Goal: Use online tool/utility: Utilize a website feature to perform a specific function

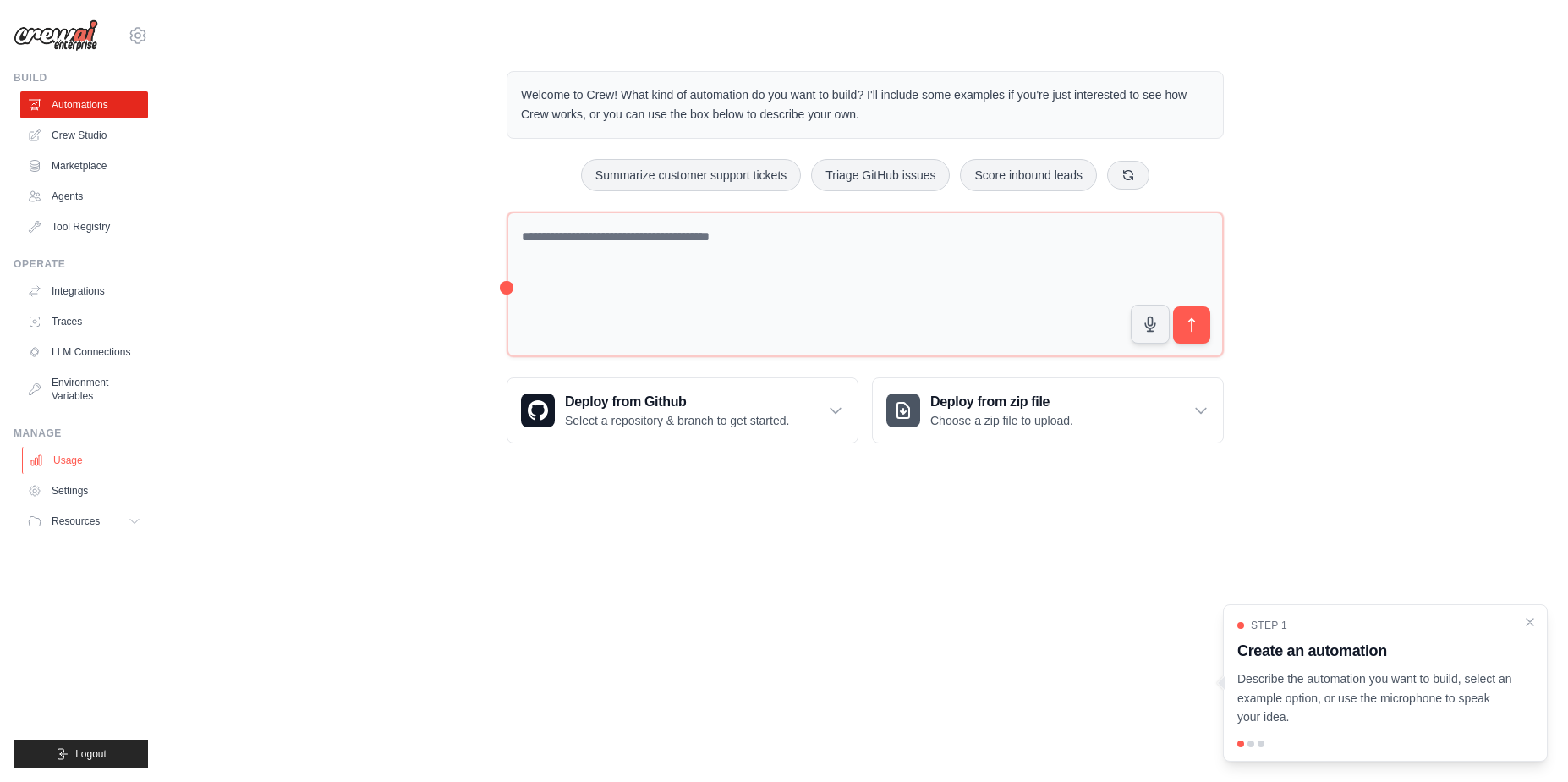
click at [70, 458] on link "Usage" at bounding box center [85, 460] width 128 height 27
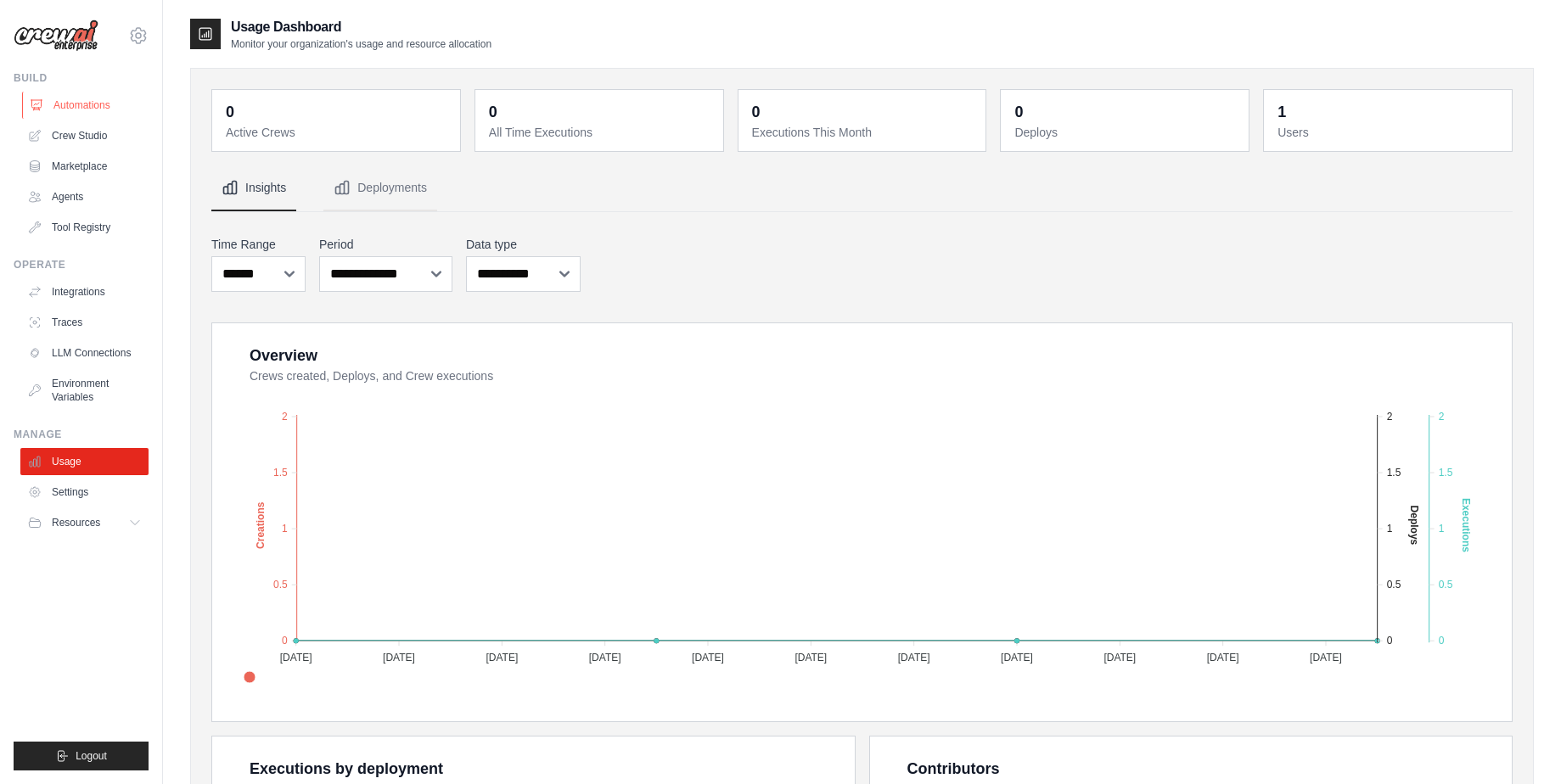
click at [71, 103] on link "Automations" at bounding box center [86, 105] width 128 height 27
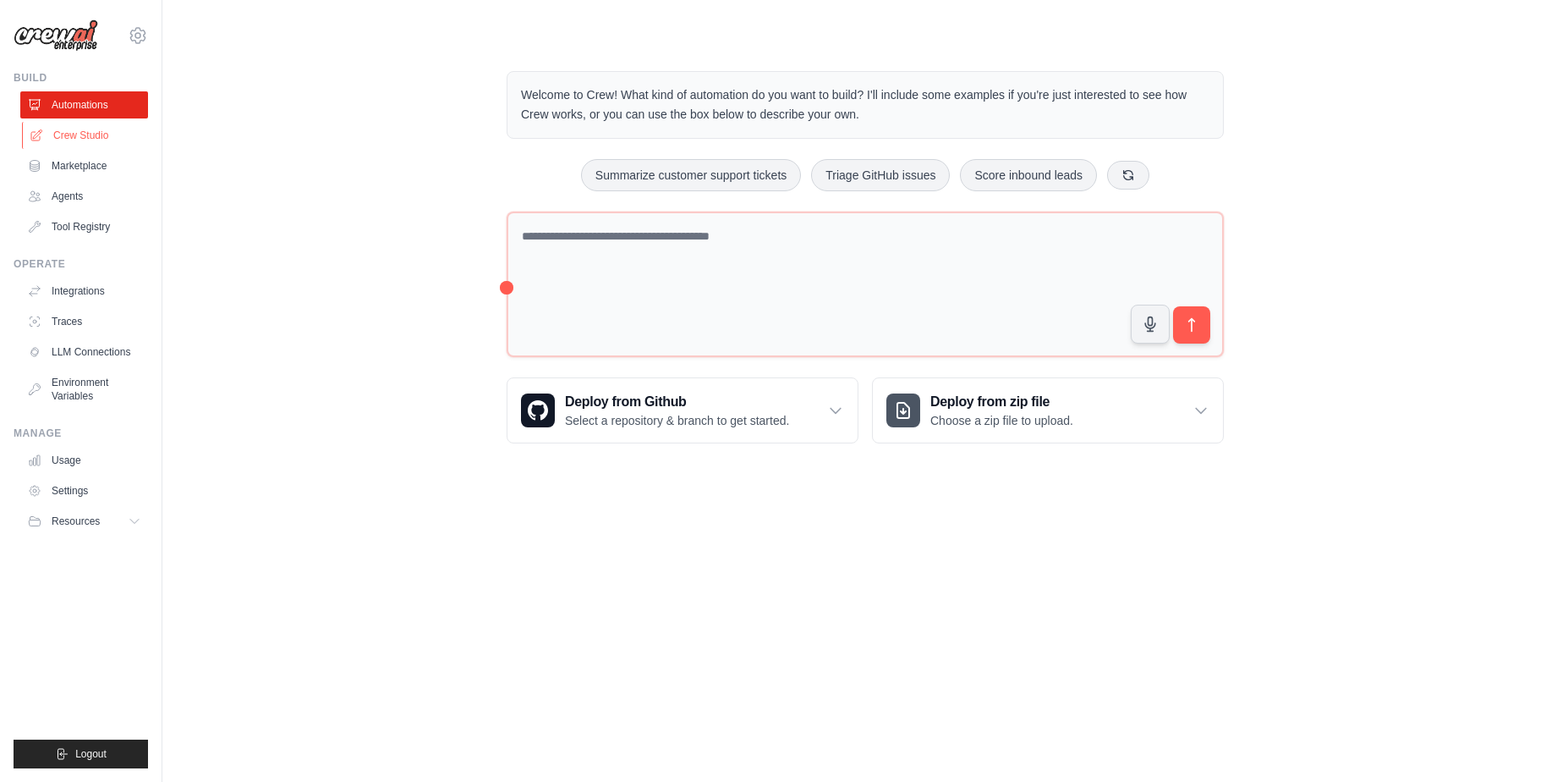
click at [94, 127] on link "Crew Studio" at bounding box center [85, 135] width 128 height 27
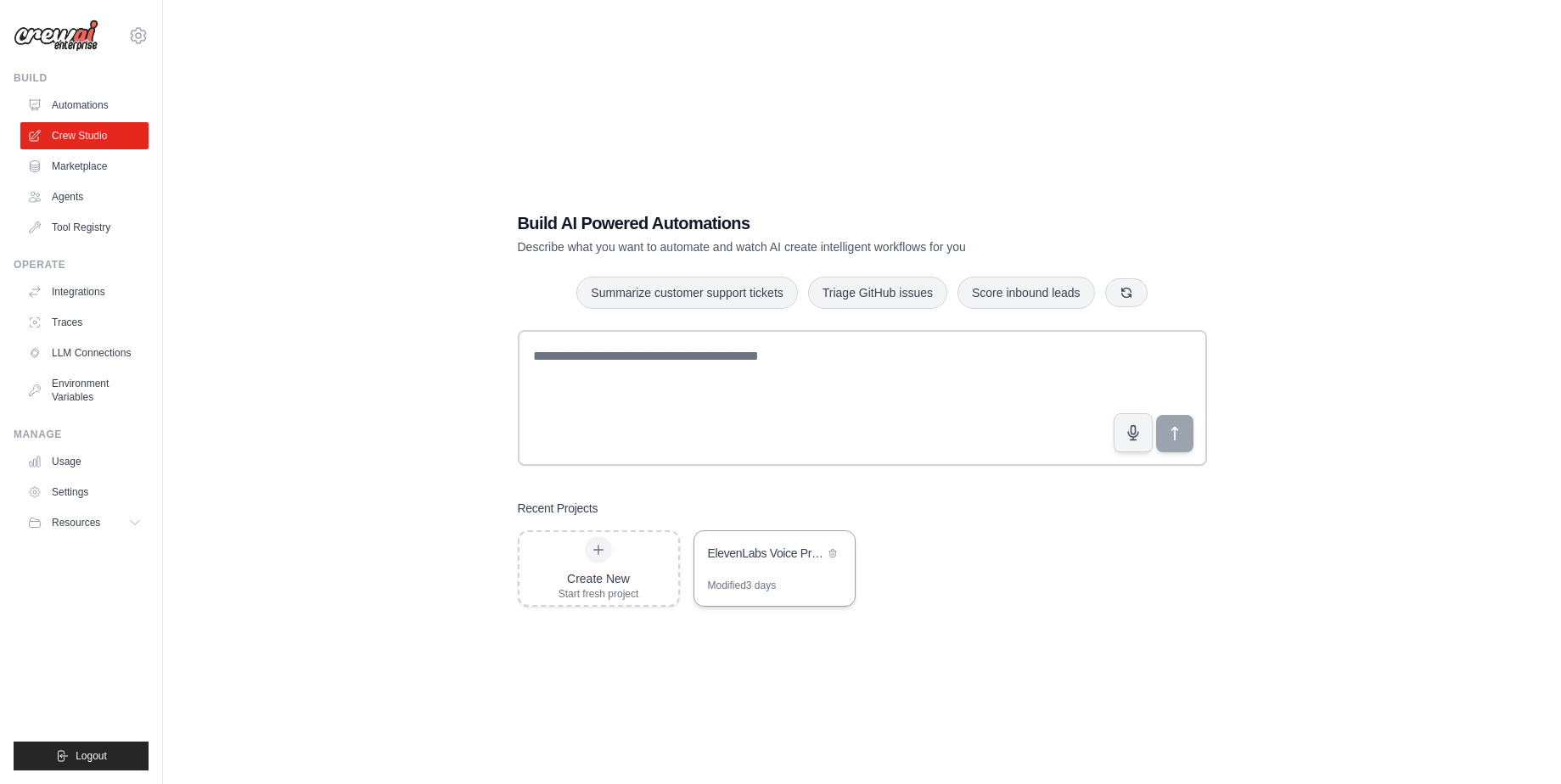
click at [777, 582] on div "Modified 3 days" at bounding box center [742, 585] width 69 height 13
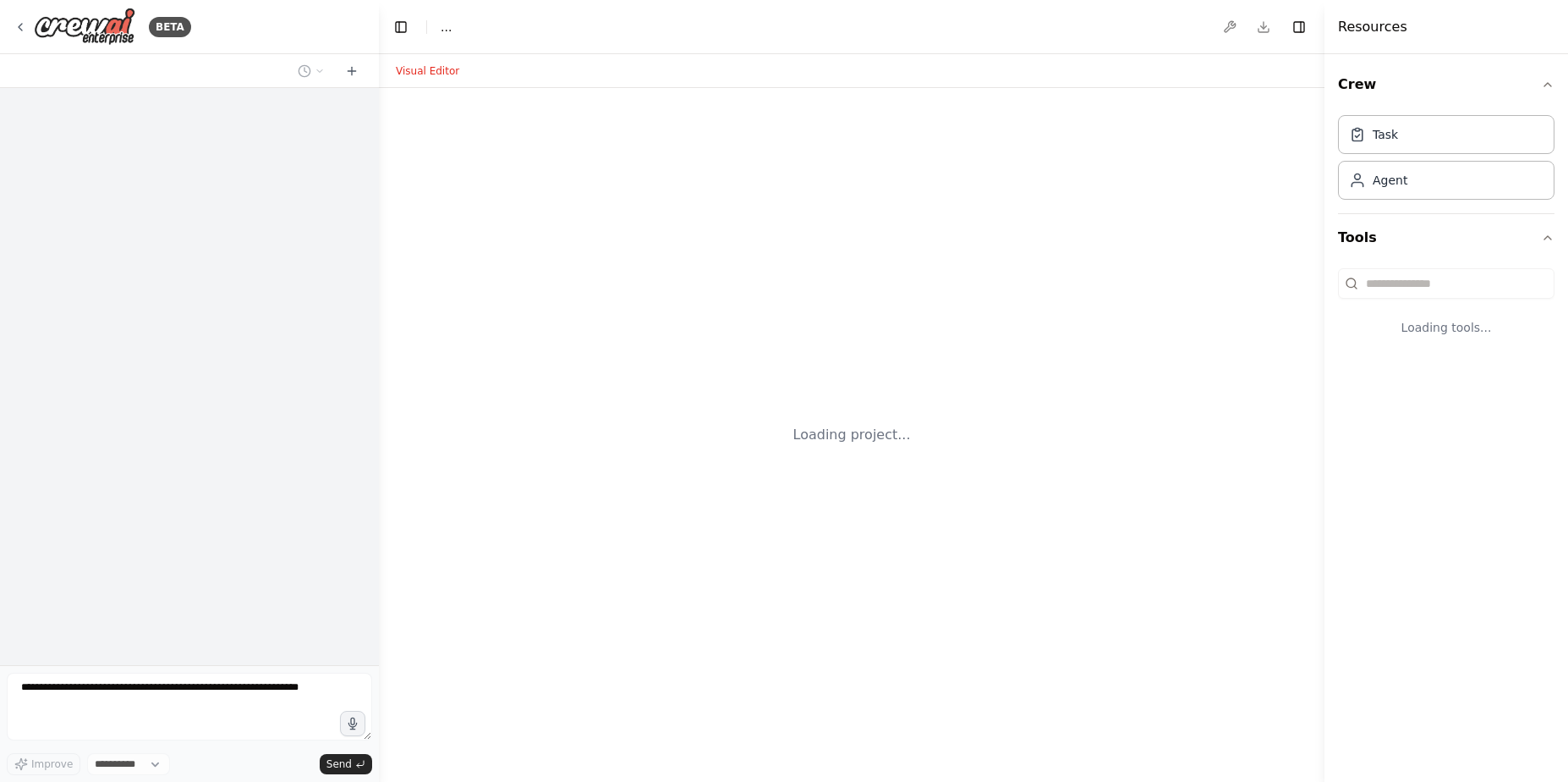
select select "****"
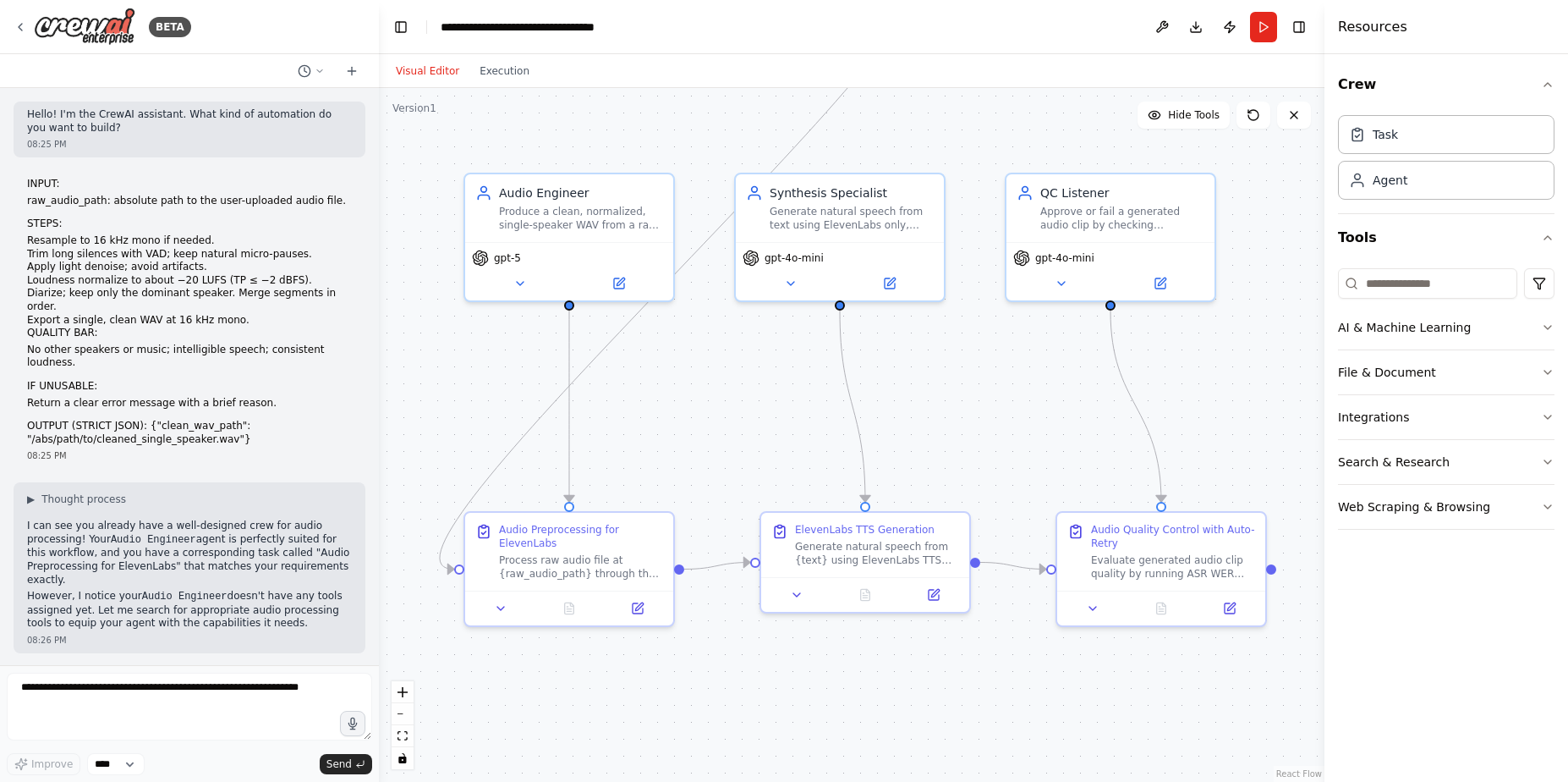
scroll to position [8555, 0]
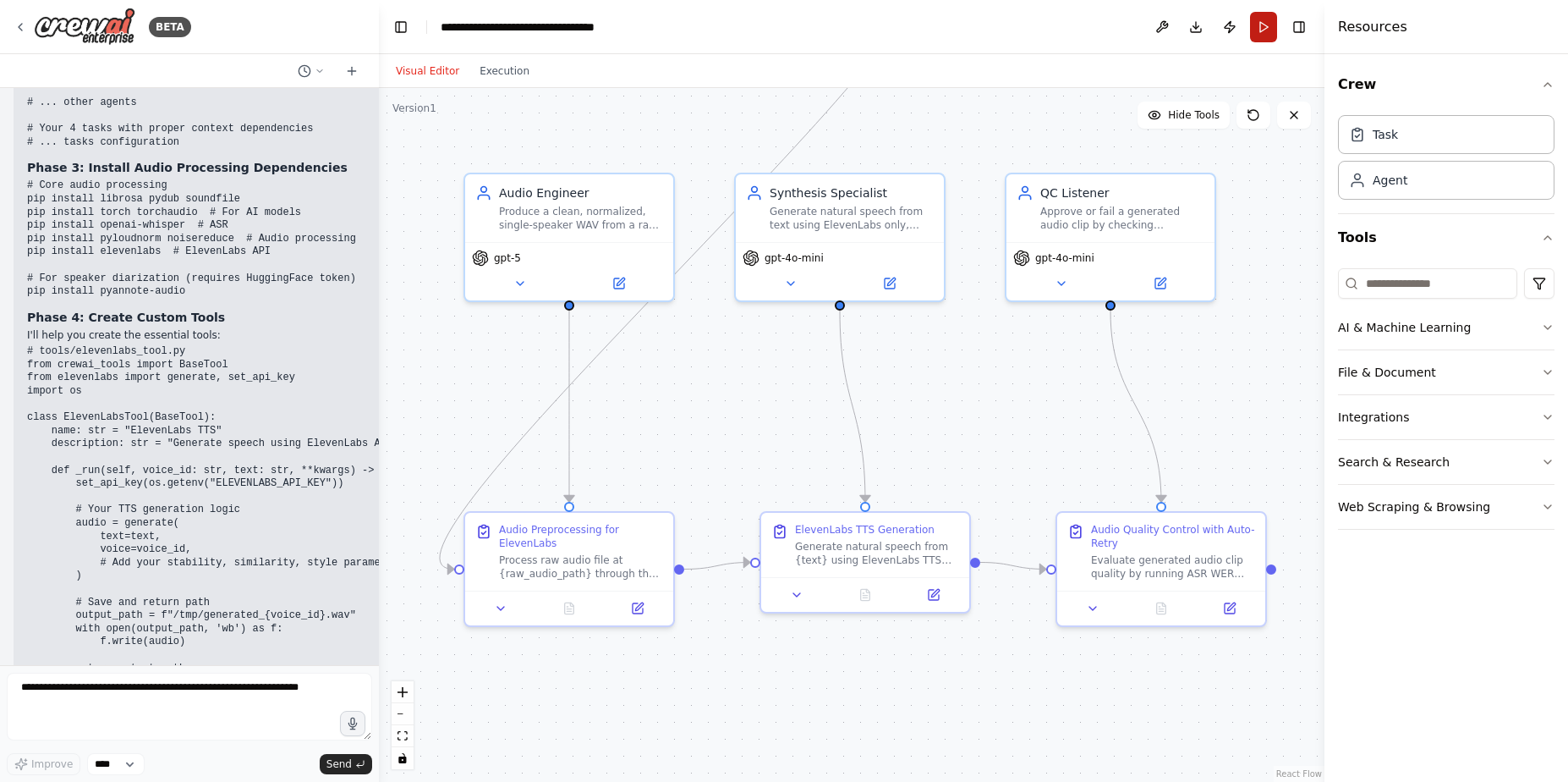
click at [1267, 31] on button "Run" at bounding box center [1263, 26] width 27 height 31
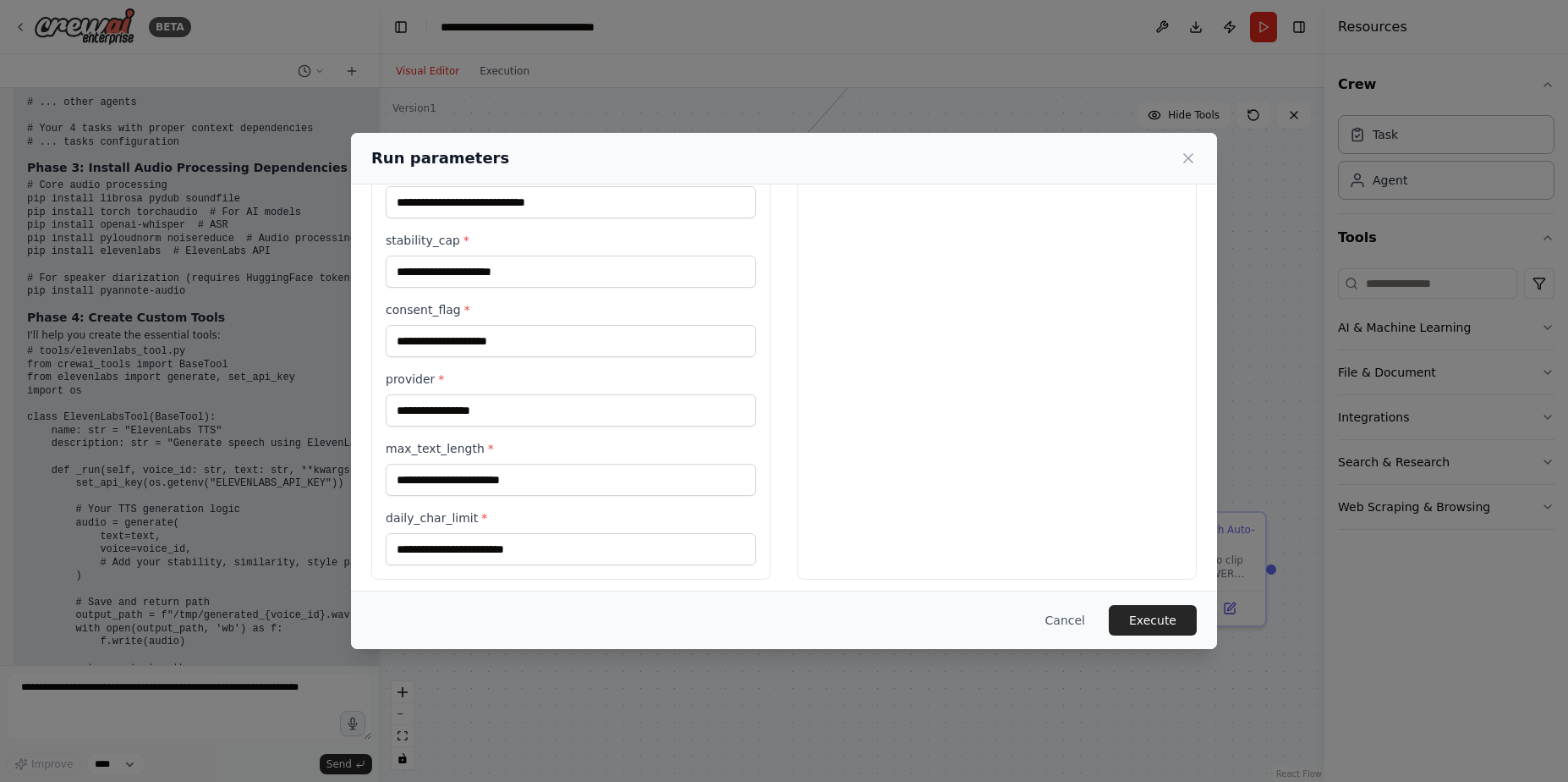
scroll to position [853, 0]
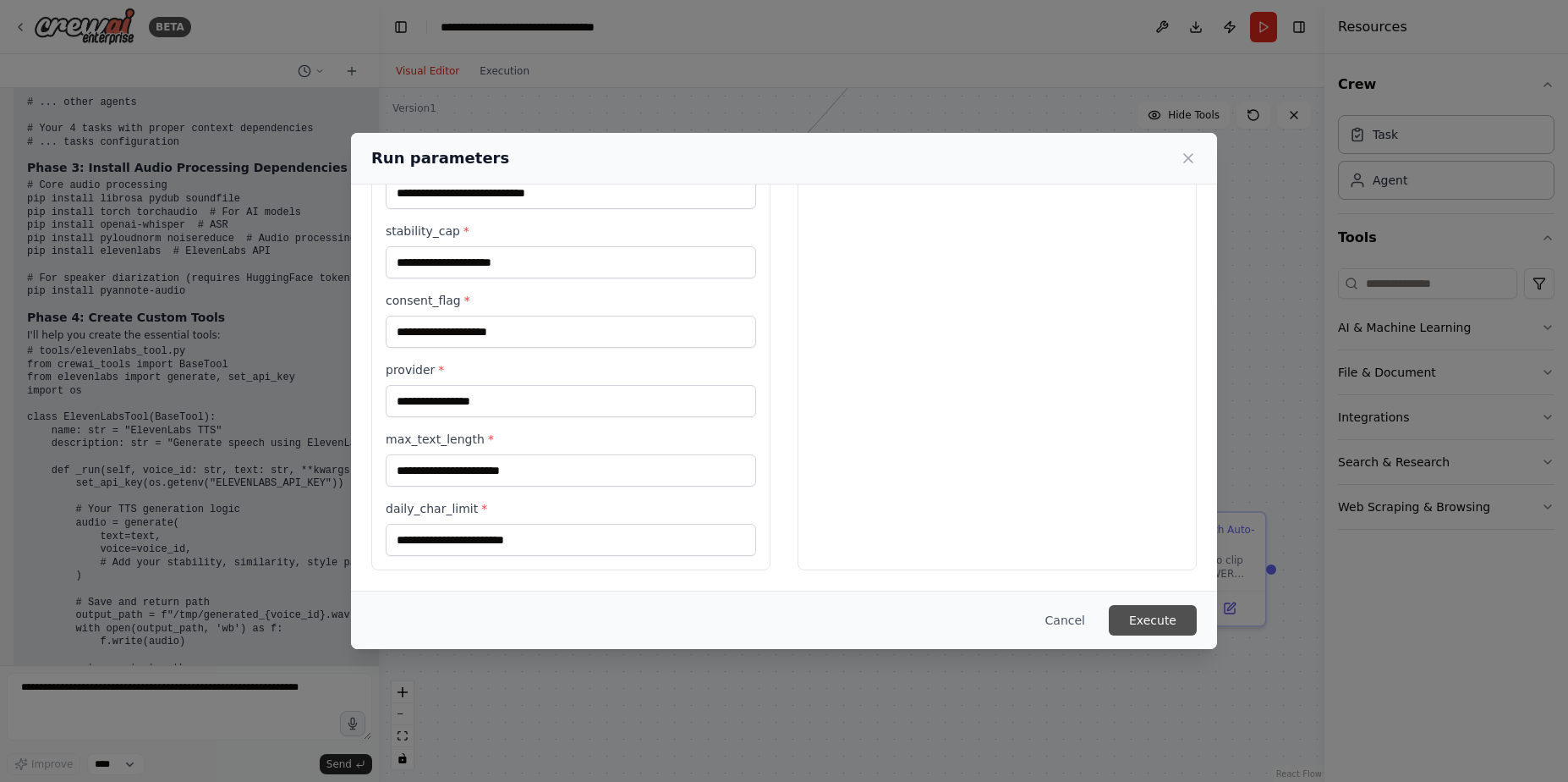
click at [1165, 614] on button "Execute" at bounding box center [1153, 620] width 88 height 31
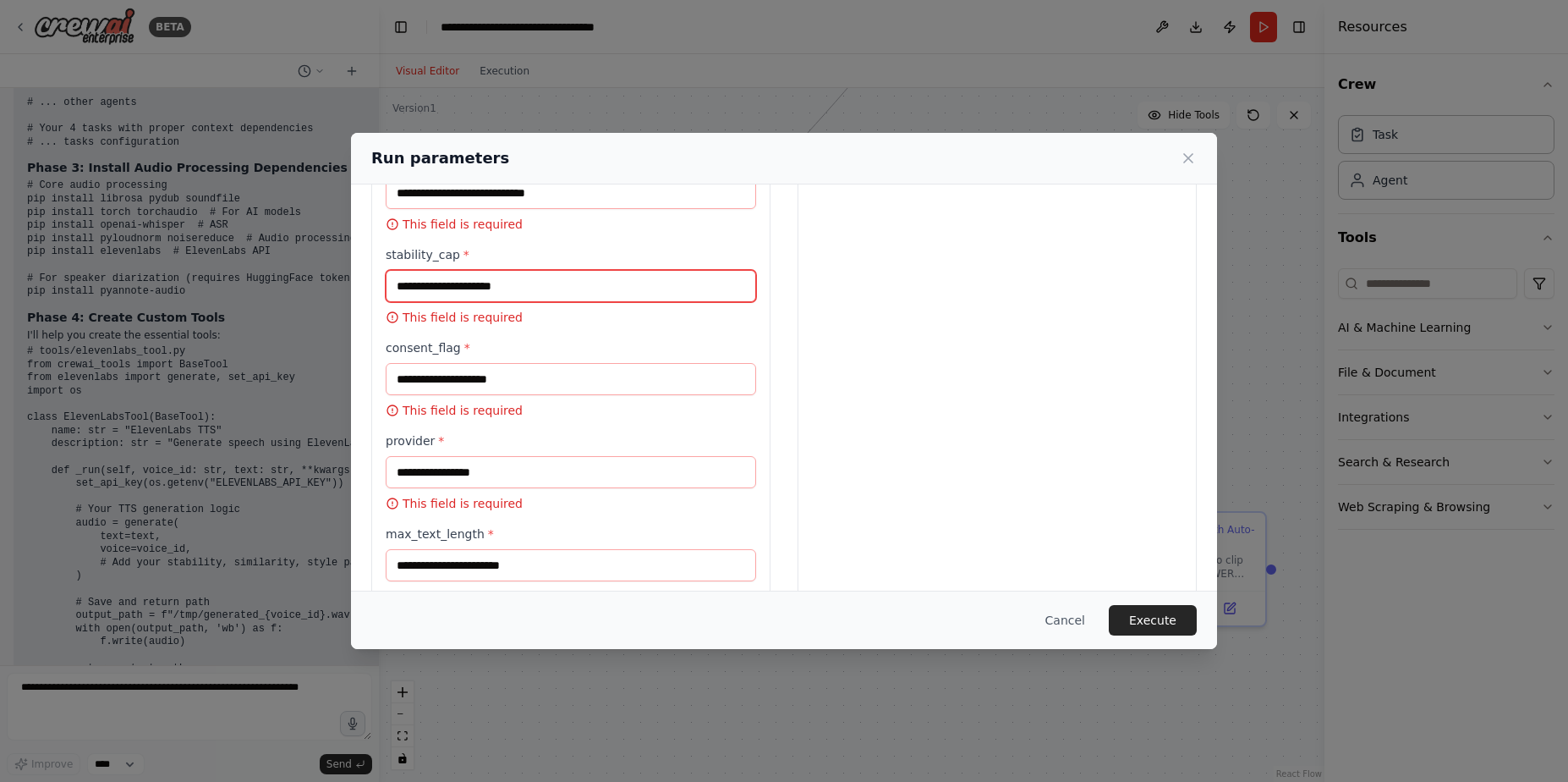
click at [598, 301] on input "stability_cap *" at bounding box center [571, 286] width 370 height 32
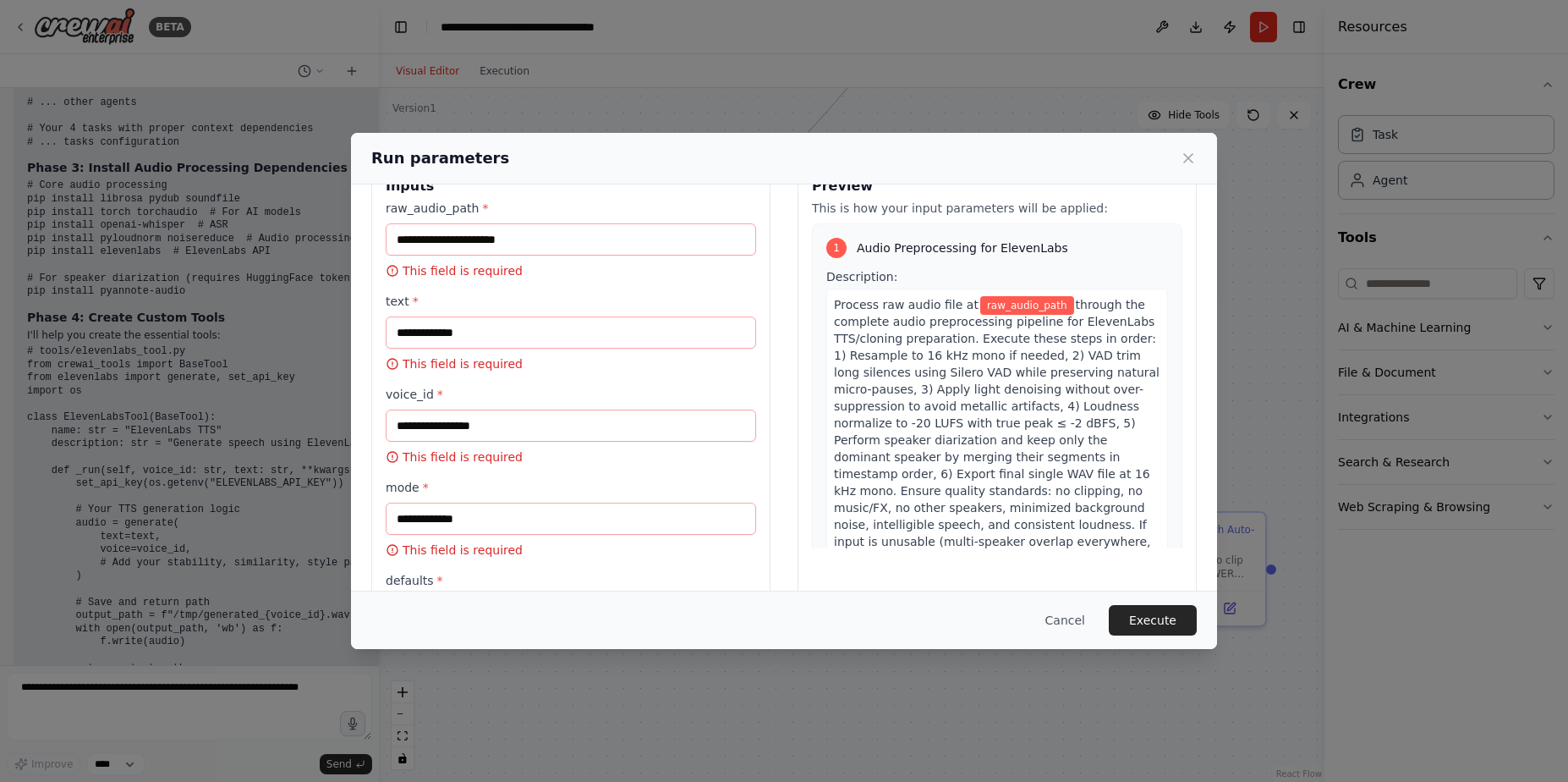
scroll to position [0, 0]
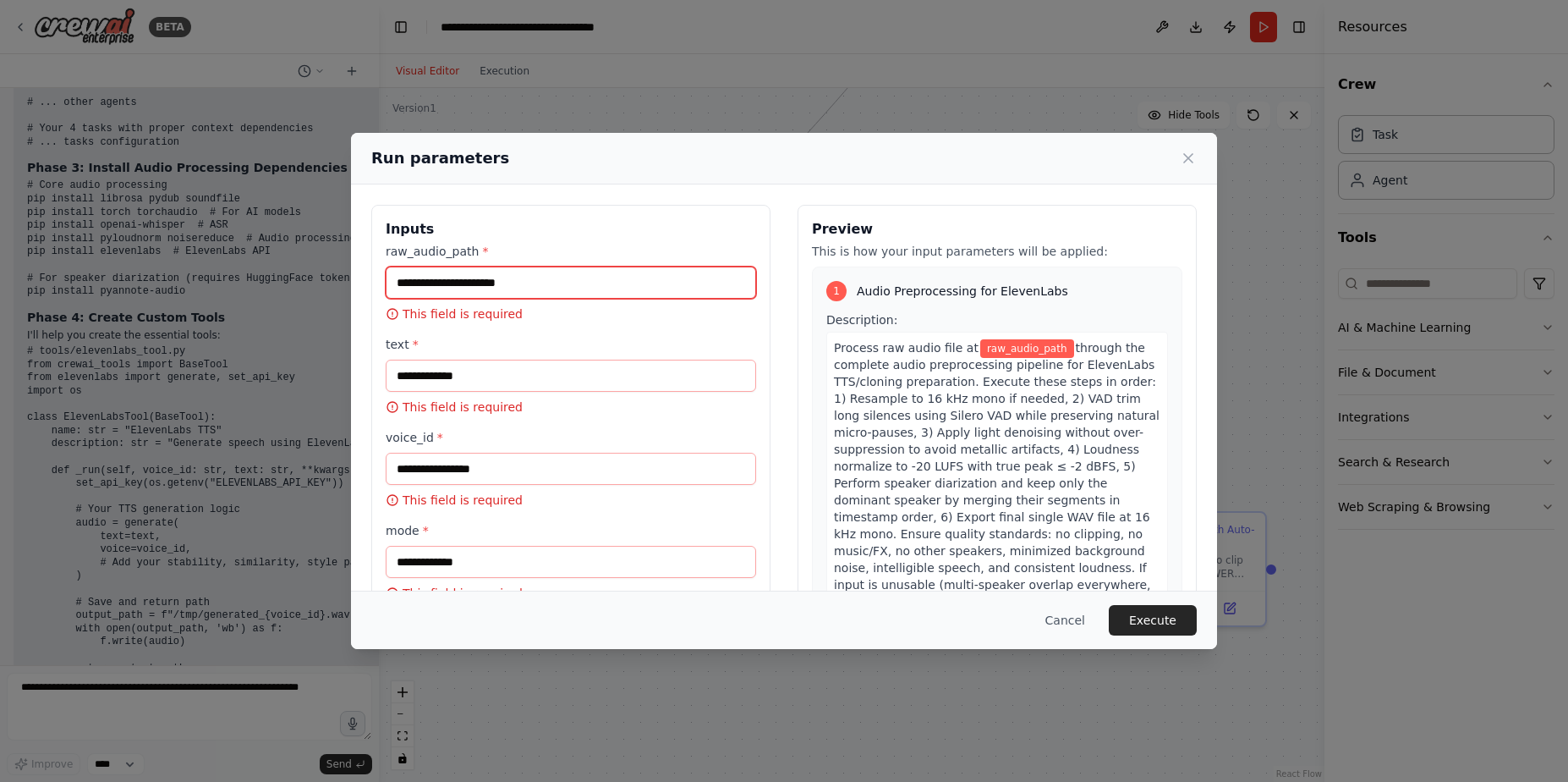
click at [599, 274] on input "raw_audio_path *" at bounding box center [571, 282] width 370 height 32
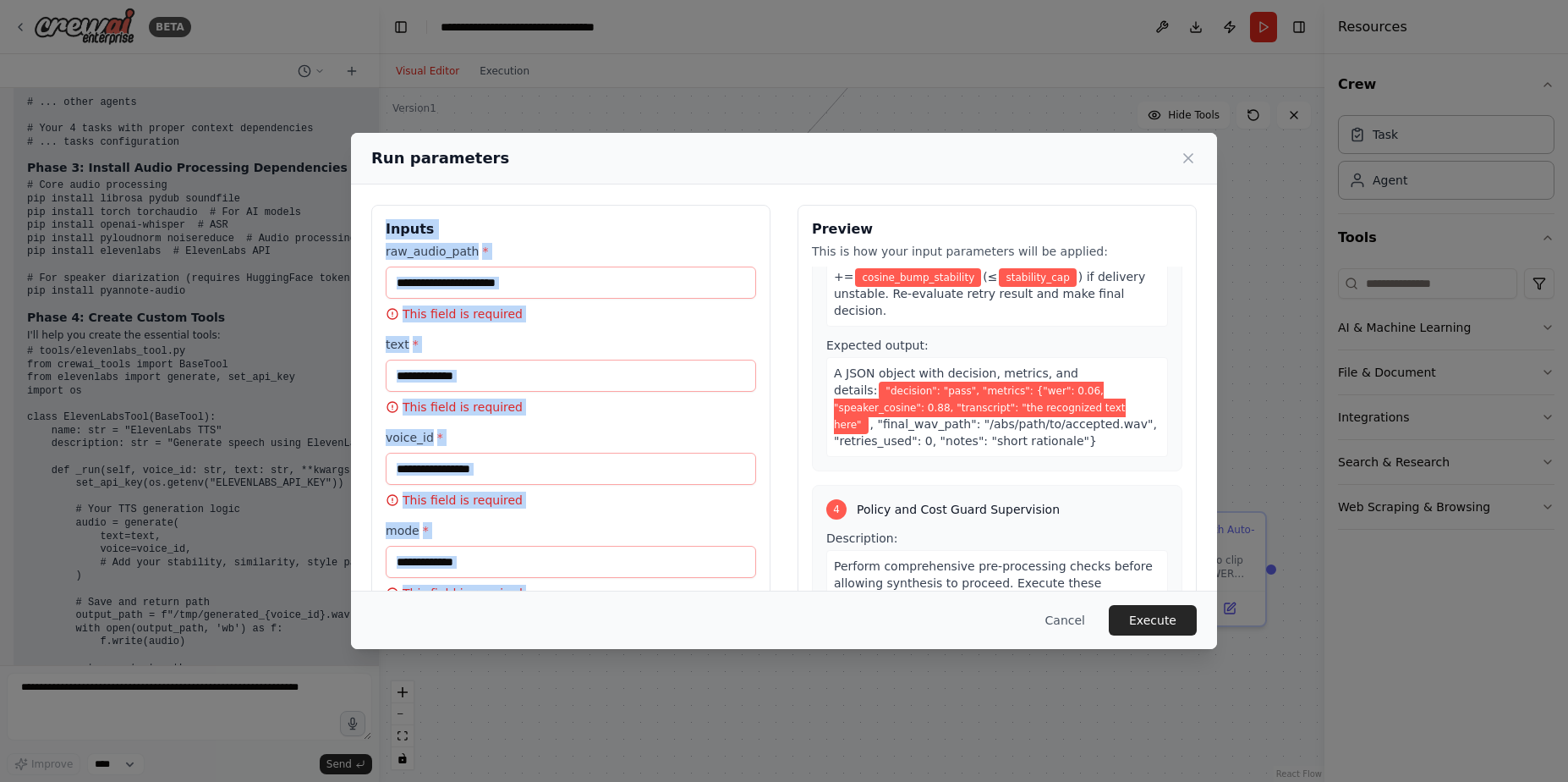
drag, startPoint x: 604, startPoint y: 556, endPoint x: 423, endPoint y: 202, distance: 397.6
copy div "Inputs raw_audio_path * This field is required text * This field is required vo…"
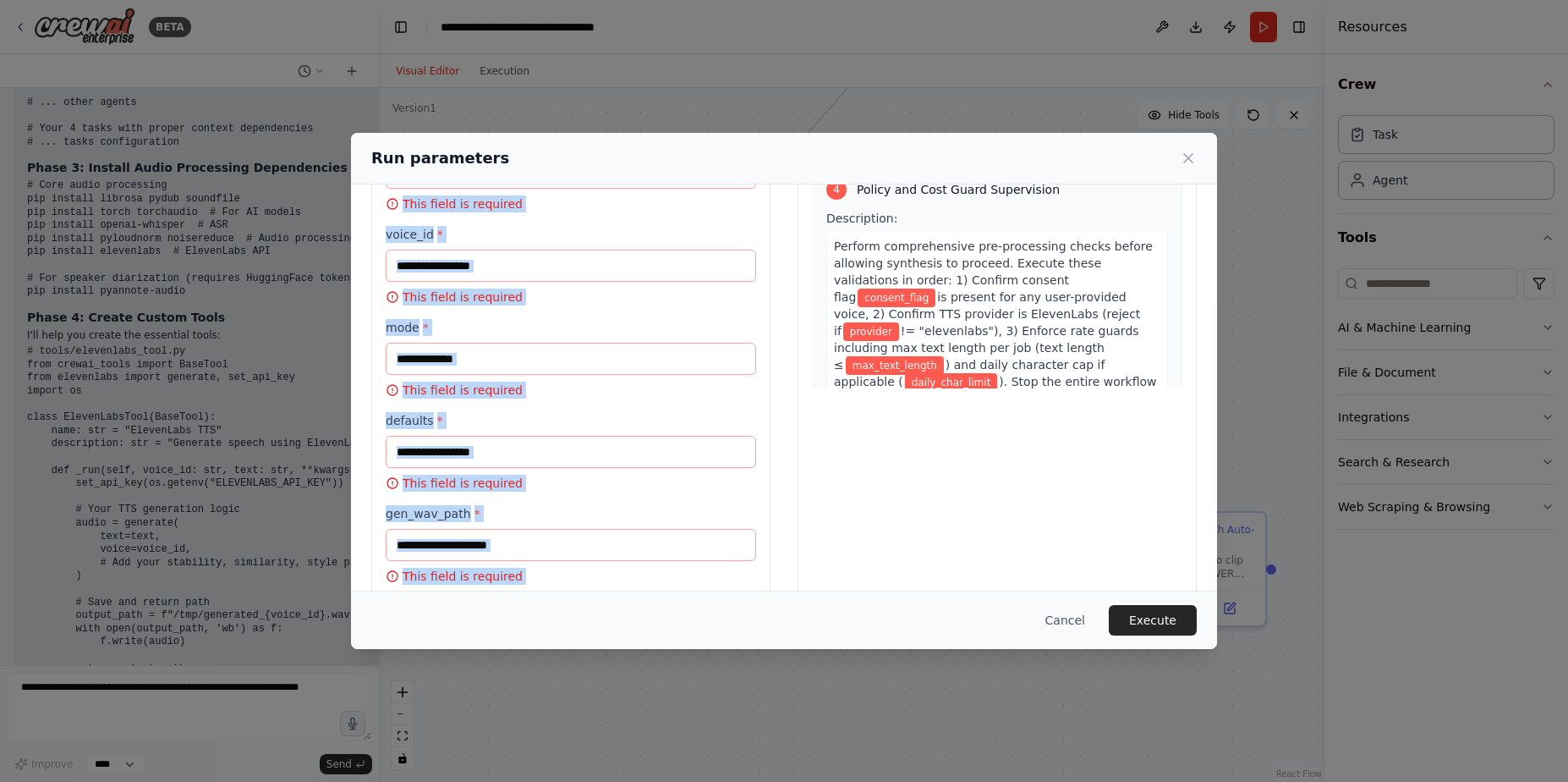
scroll to position [1411, 0]
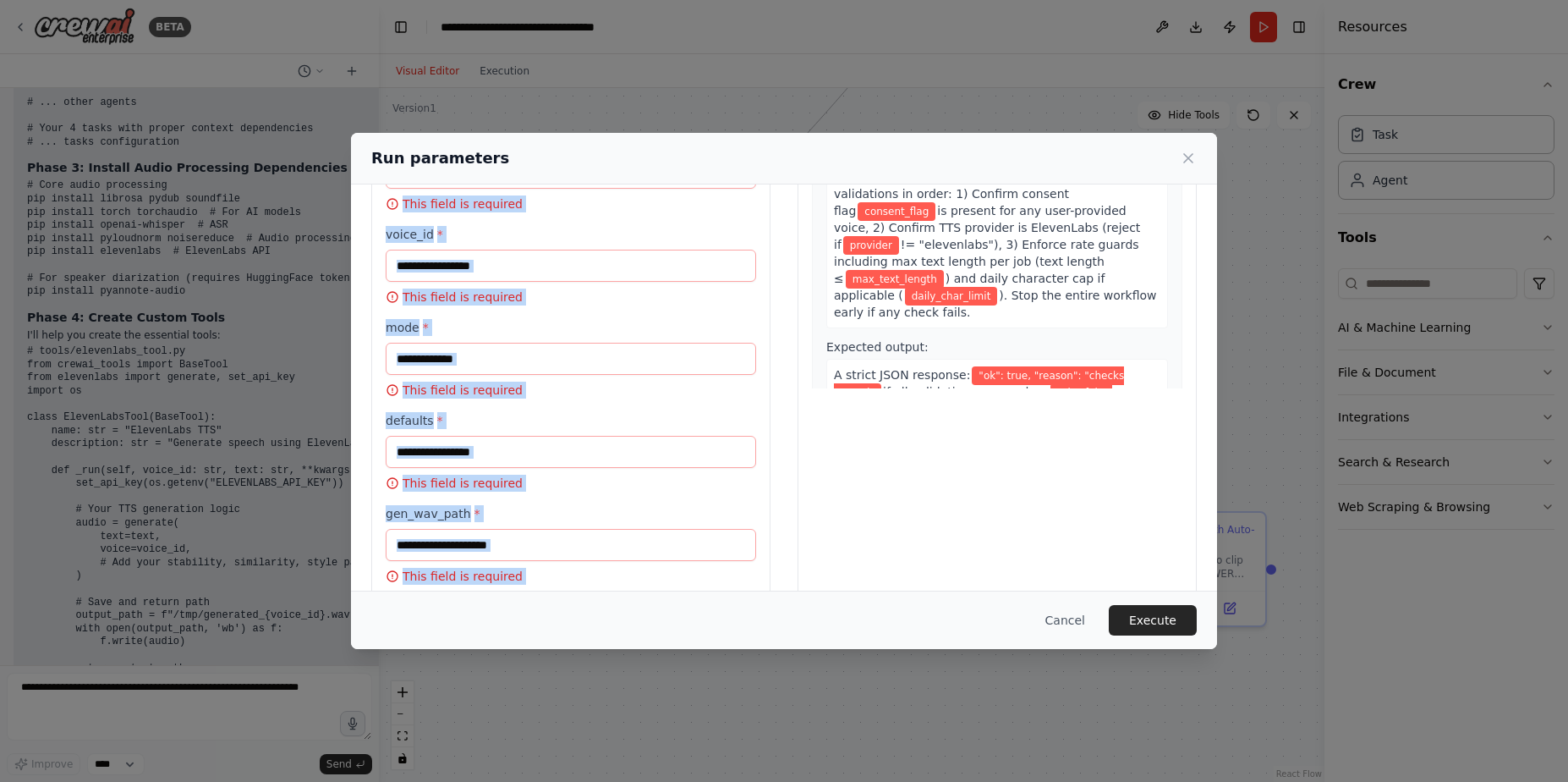
drag, startPoint x: 994, startPoint y: 354, endPoint x: 944, endPoint y: 317, distance: 62.2
click at [944, 359] on div "A strict JSON response: "ok": true, "reason": "checks passed" if all validation…" at bounding box center [998, 408] width 342 height 100
click at [955, 359] on div "A strict JSON response: "ok": true, "reason": "checks passed" if all validation…" at bounding box center [998, 408] width 342 height 100
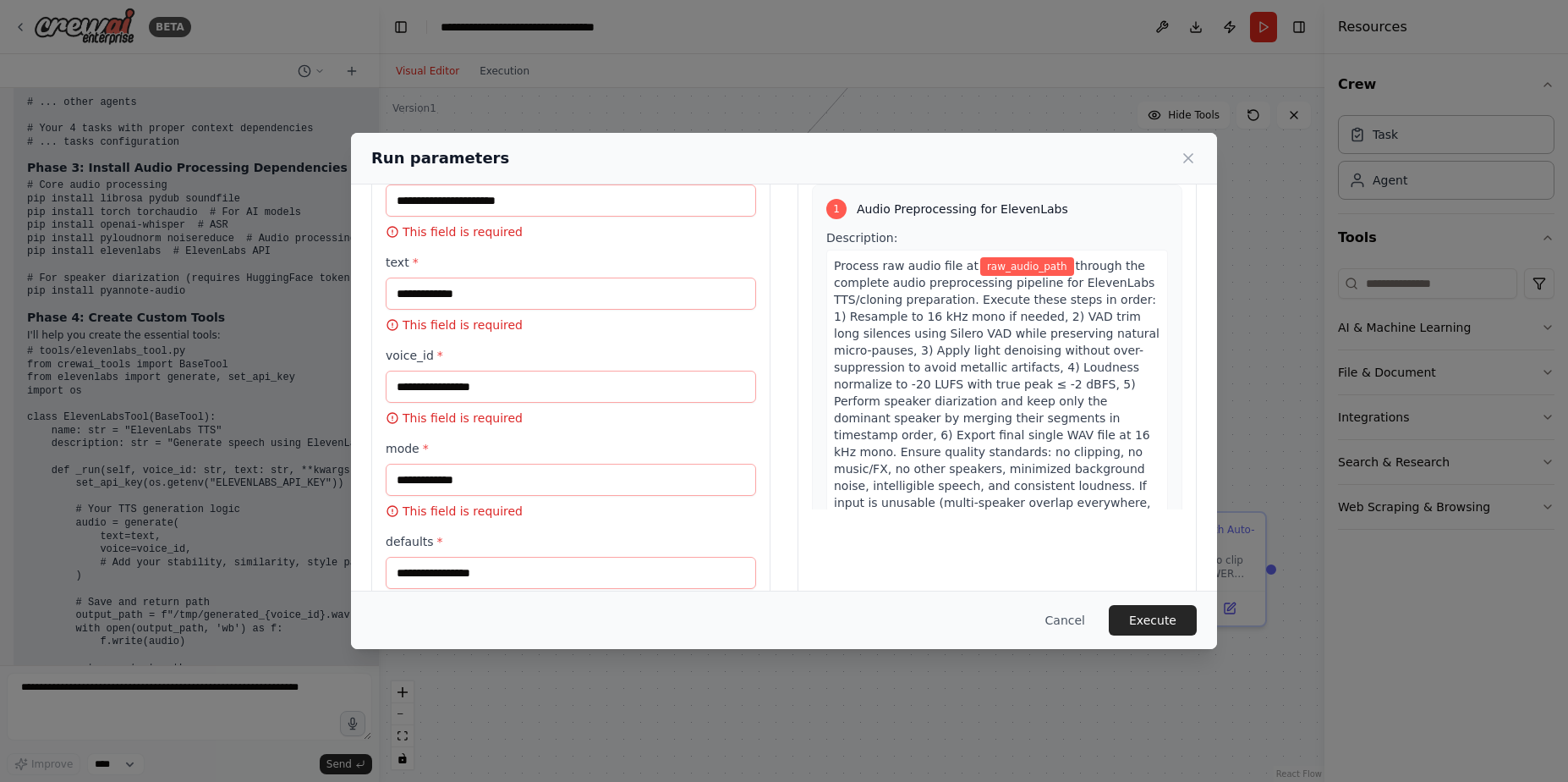
scroll to position [0, 0]
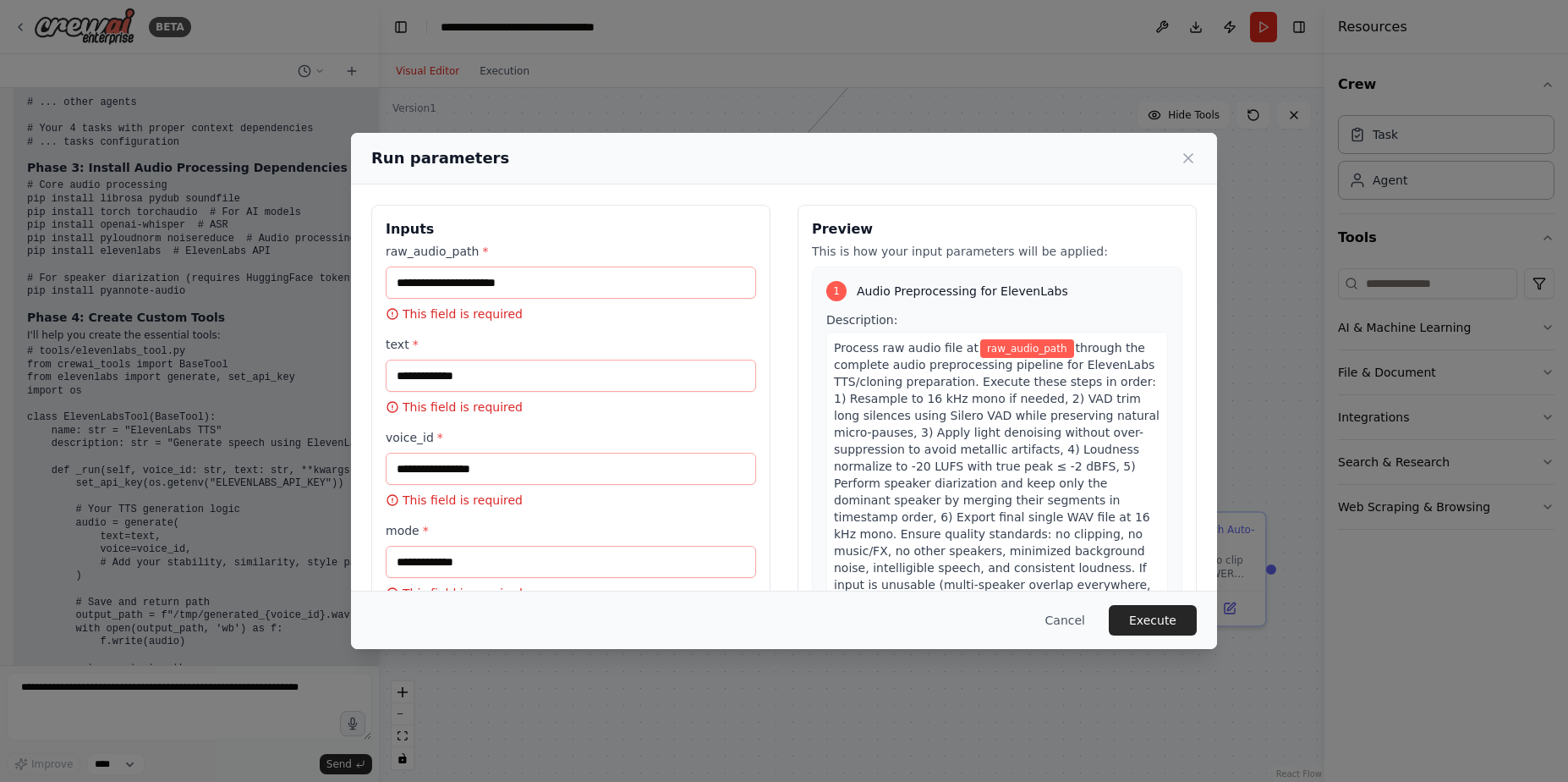
drag, startPoint x: 957, startPoint y: 362, endPoint x: 784, endPoint y: 227, distance: 219.4
copy div "Preview This is how your input parameters will be applied: 1 Audio Preprocessin…"
click at [1135, 602] on div "Cancel Execute" at bounding box center [784, 620] width 866 height 58
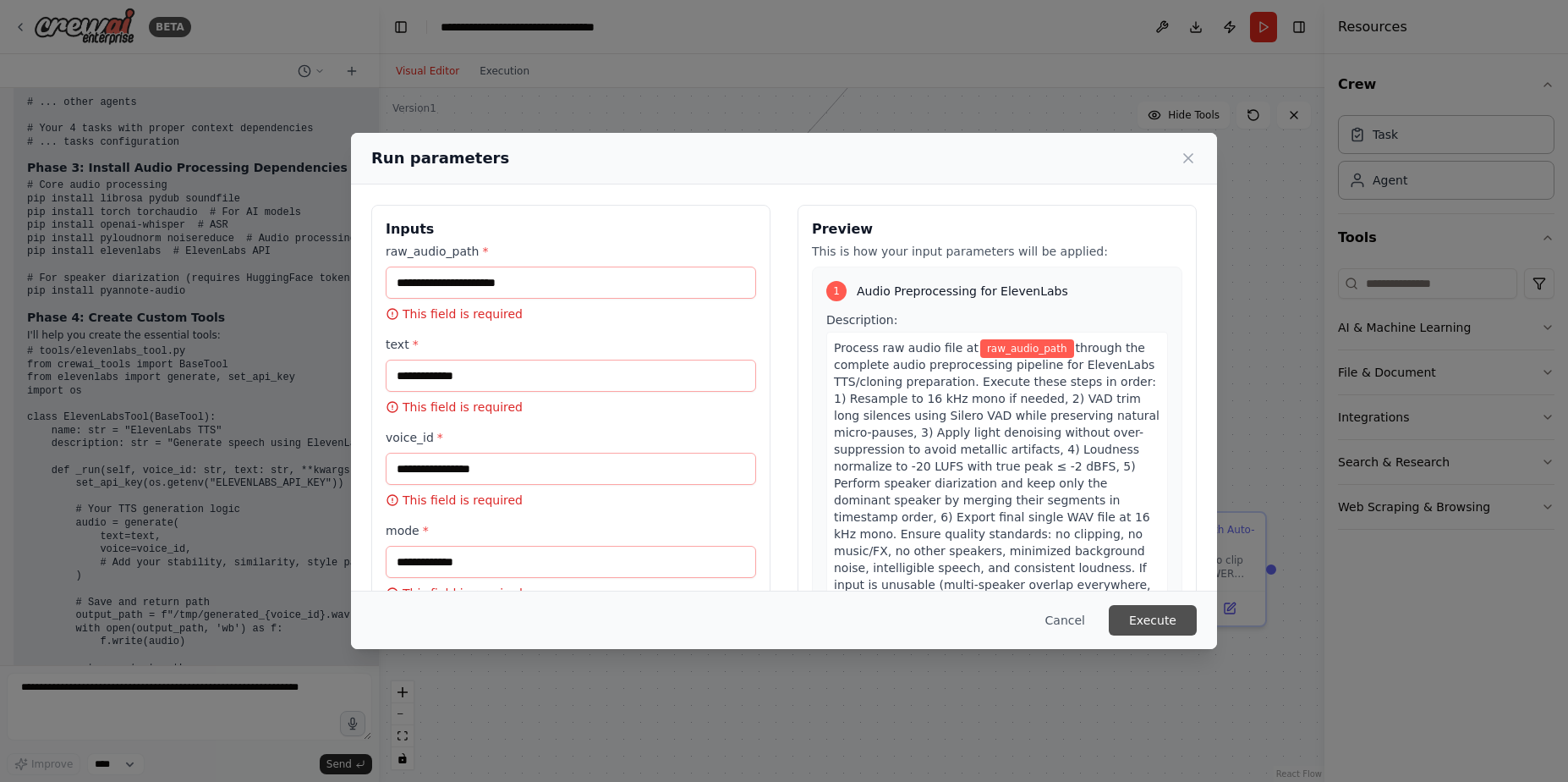
click at [1148, 617] on button "Execute" at bounding box center [1153, 620] width 88 height 31
click at [1081, 607] on button "Cancel" at bounding box center [1066, 620] width 67 height 31
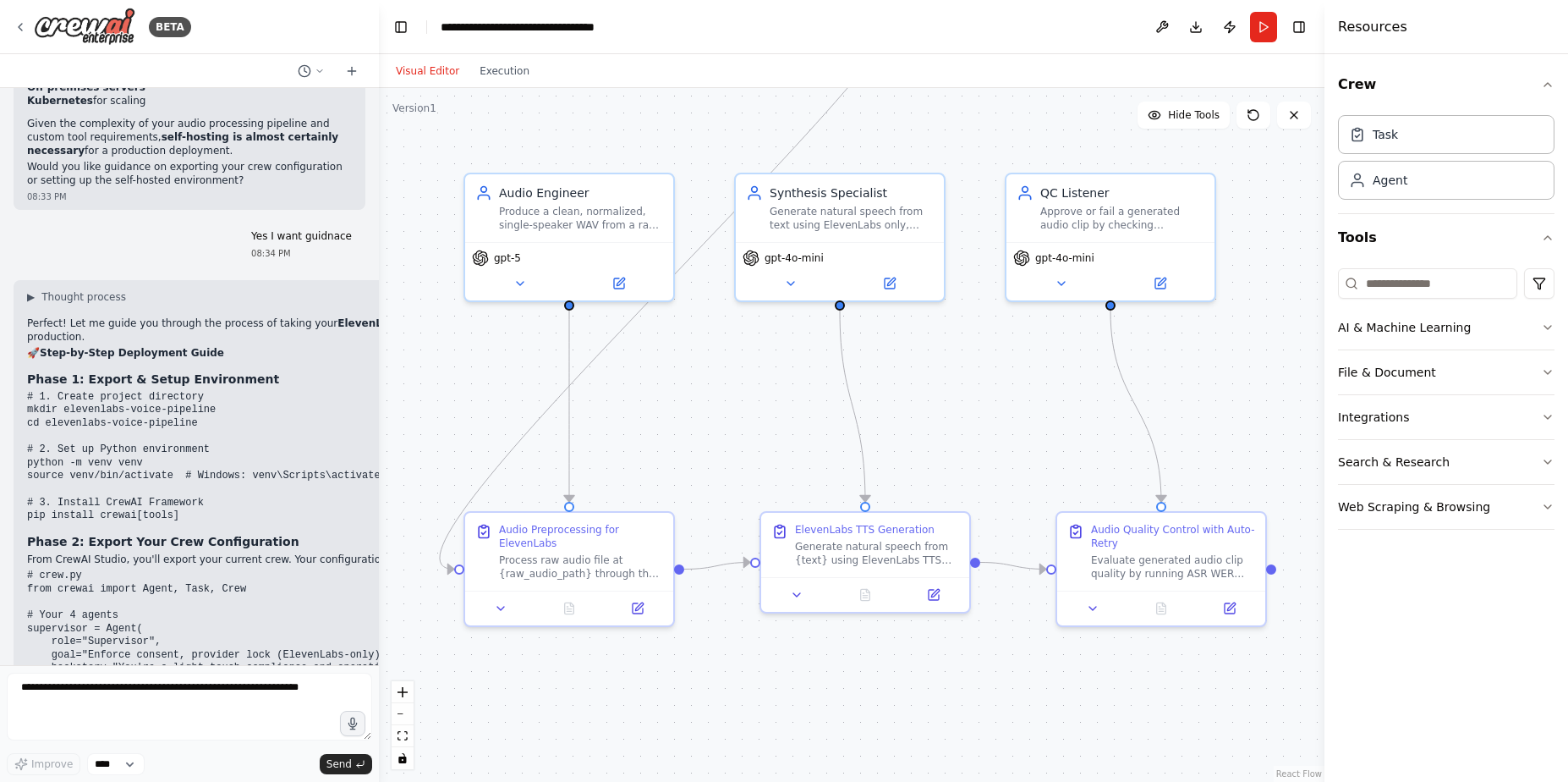
scroll to position [8555, 0]
